Goal: Transaction & Acquisition: Purchase product/service

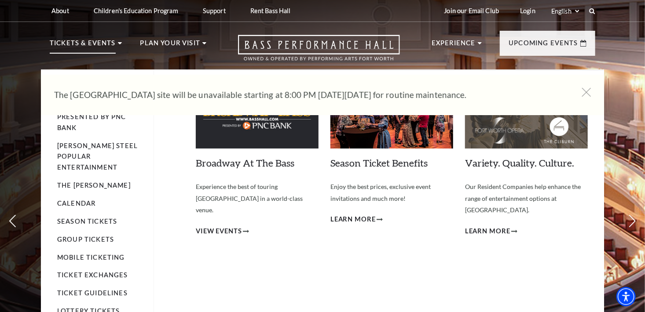
click at [105, 46] on p "Tickets & Events" at bounding box center [83, 46] width 66 height 16
click at [112, 43] on p "Tickets & Events" at bounding box center [83, 46] width 66 height 16
click at [226, 226] on span "View Events" at bounding box center [219, 231] width 46 height 11
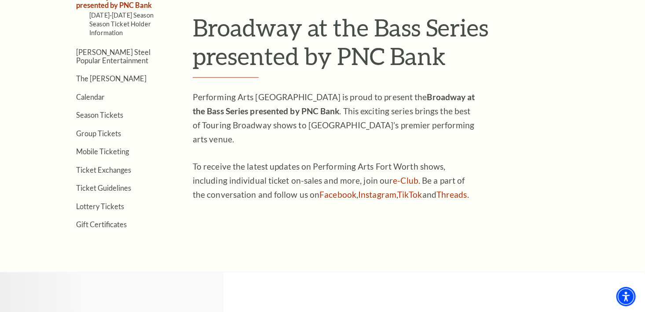
scroll to position [269, 0]
click at [92, 96] on link "Calendar" at bounding box center [90, 96] width 29 height 8
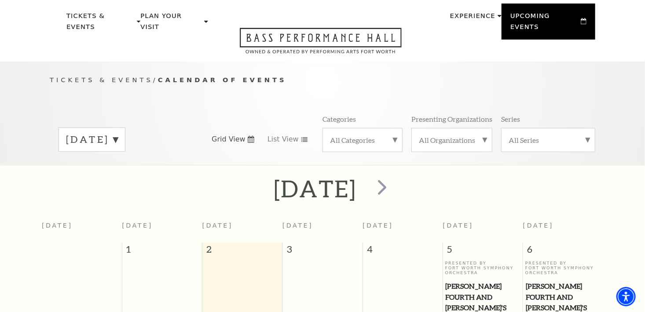
scroll to position [32, 0]
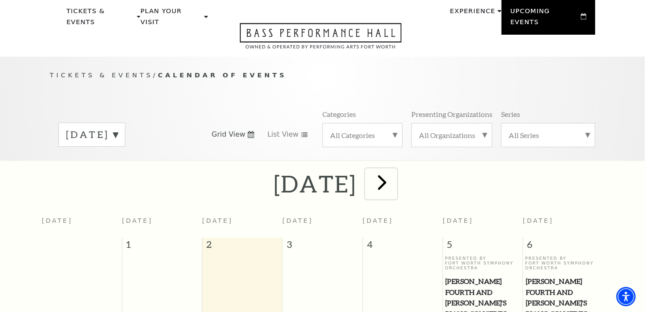
click at [395, 174] on span "next" at bounding box center [382, 182] width 25 height 25
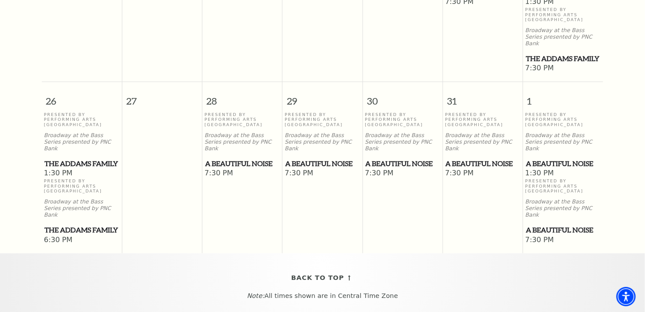
scroll to position [715, 0]
click at [377, 180] on td "Presented By Performing Arts Fort Worth Broadway at the Bass Series presented b…" at bounding box center [403, 179] width 80 height 133
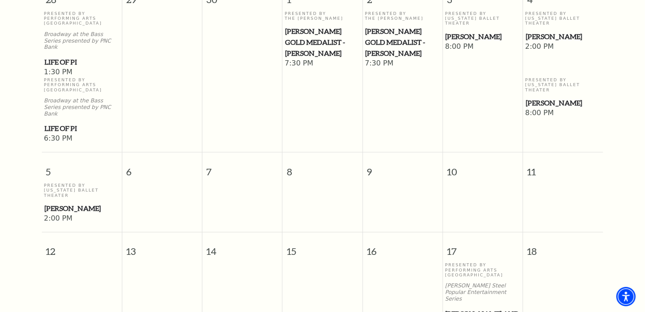
scroll to position [0, 0]
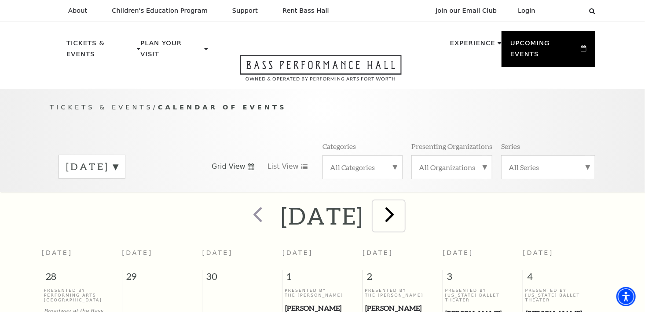
click at [402, 210] on span "next" at bounding box center [389, 214] width 25 height 25
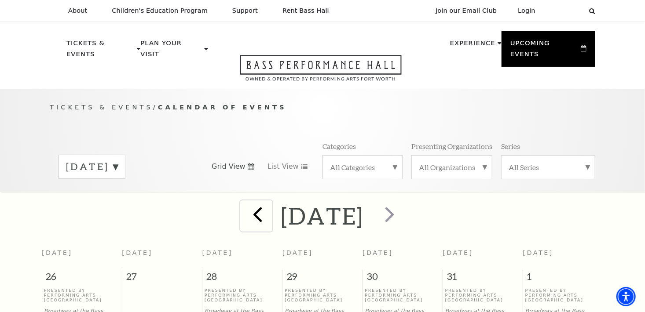
click at [245, 206] on span "prev" at bounding box center [257, 214] width 25 height 25
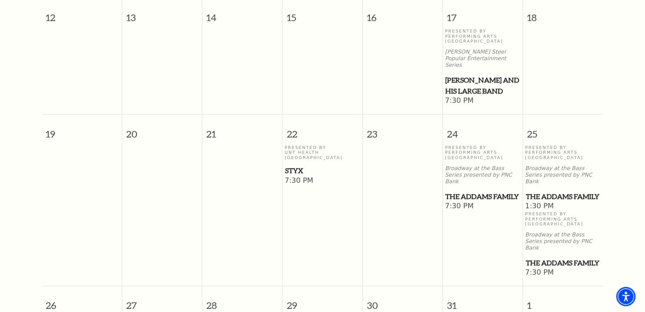
scroll to position [515, 0]
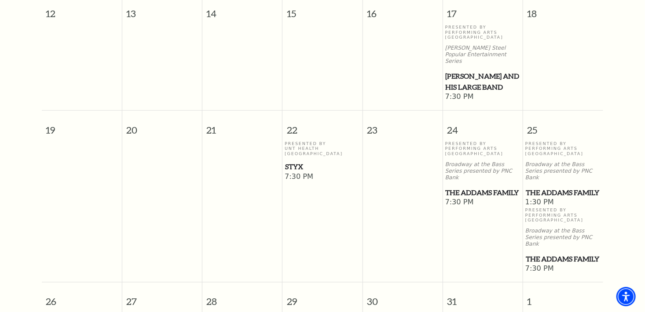
click at [541, 254] on span "The Addams Family" at bounding box center [563, 259] width 75 height 11
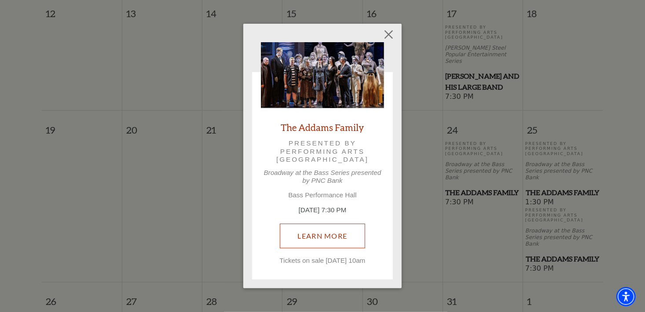
click at [339, 231] on link "Learn More" at bounding box center [323, 236] width 86 height 25
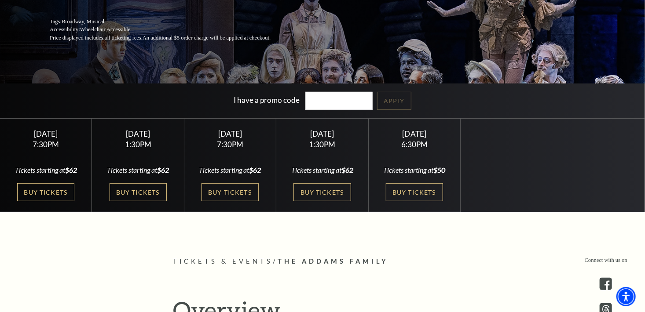
scroll to position [162, 0]
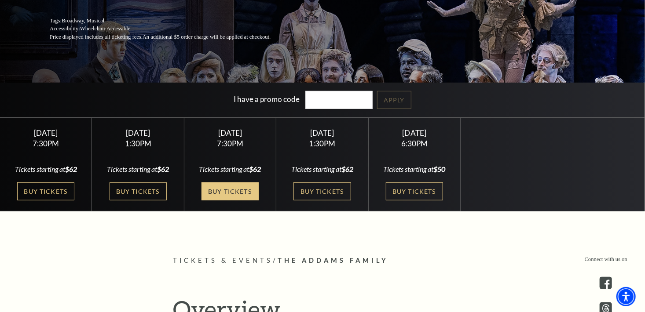
click at [224, 189] on link "Buy Tickets" at bounding box center [230, 192] width 57 height 18
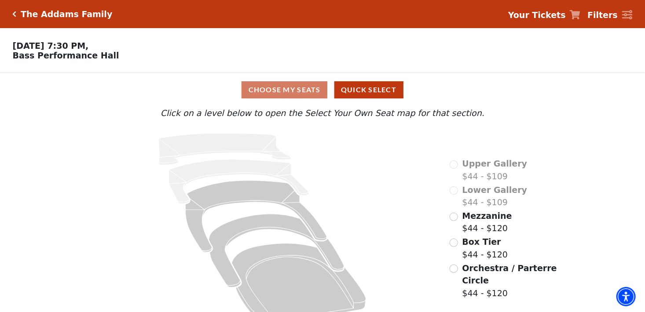
scroll to position [21, 0]
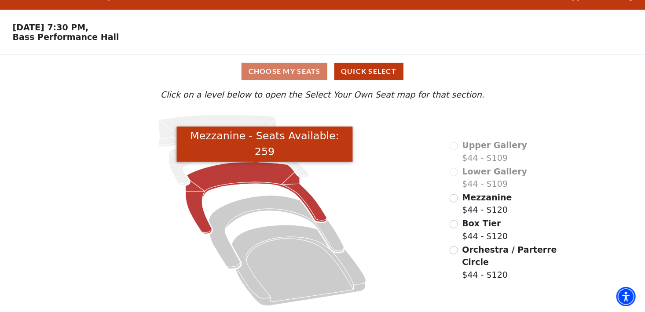
click at [308, 207] on icon "Mezzanine - Seats Available: 259" at bounding box center [255, 198] width 141 height 72
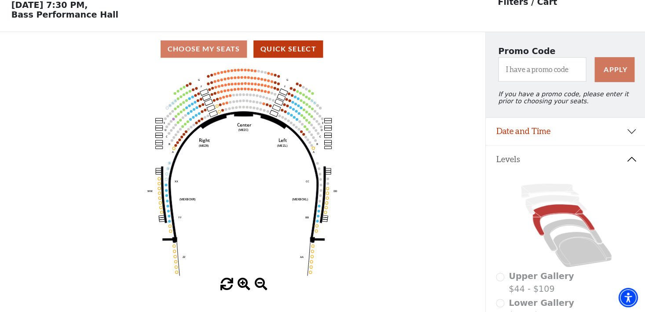
scroll to position [40, 0]
